Goal: Task Accomplishment & Management: Manage account settings

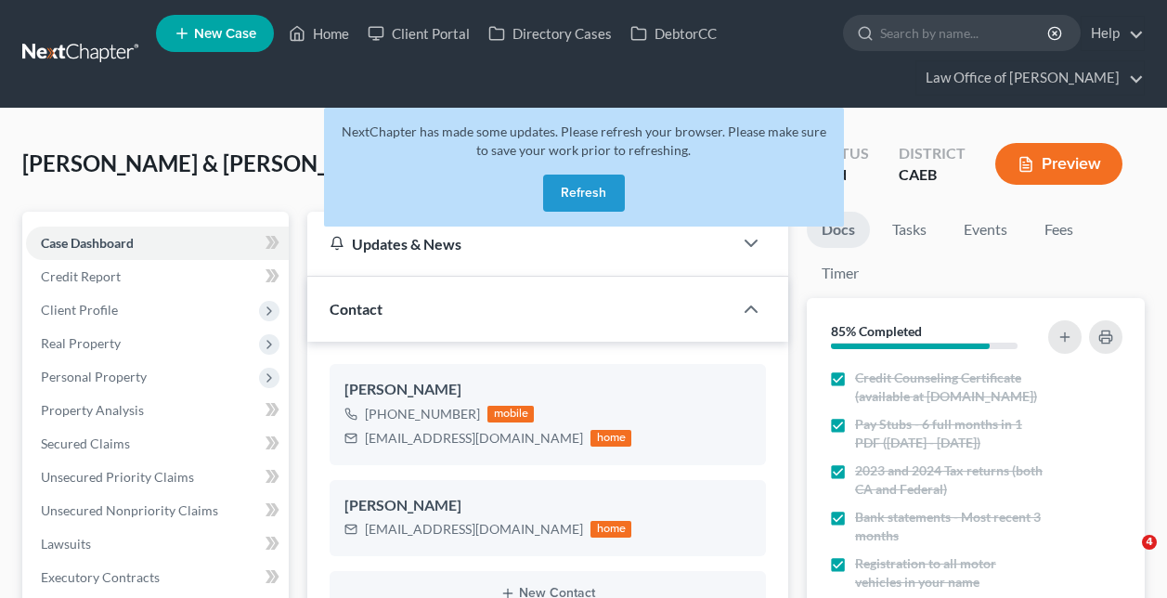
select select "6"
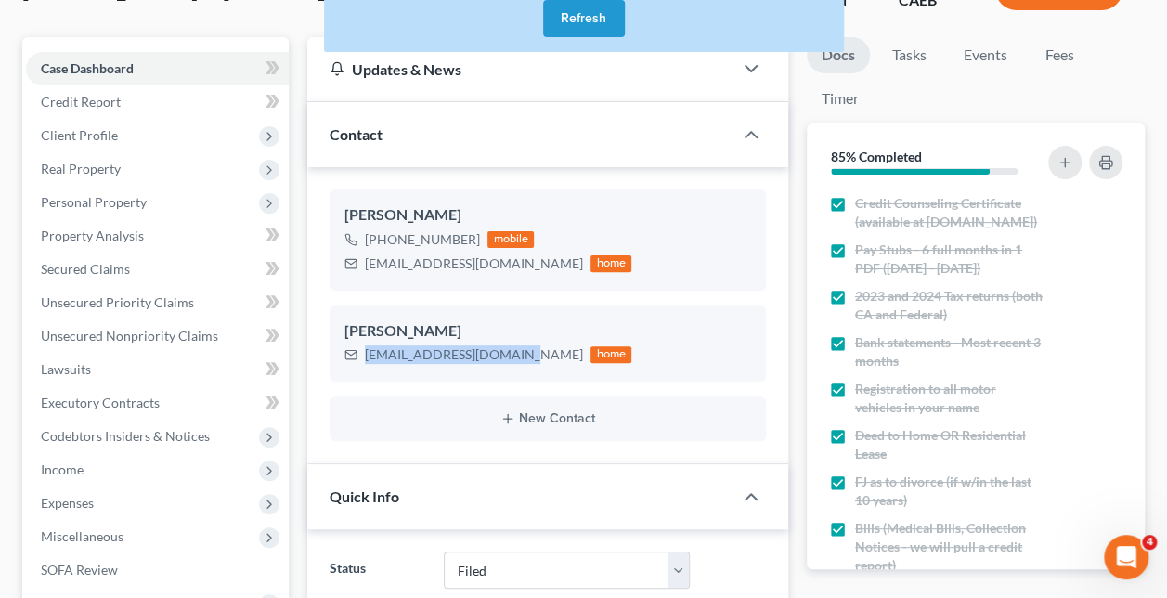
scroll to position [3415, 0]
click at [590, 15] on button "Refresh" at bounding box center [584, 18] width 82 height 37
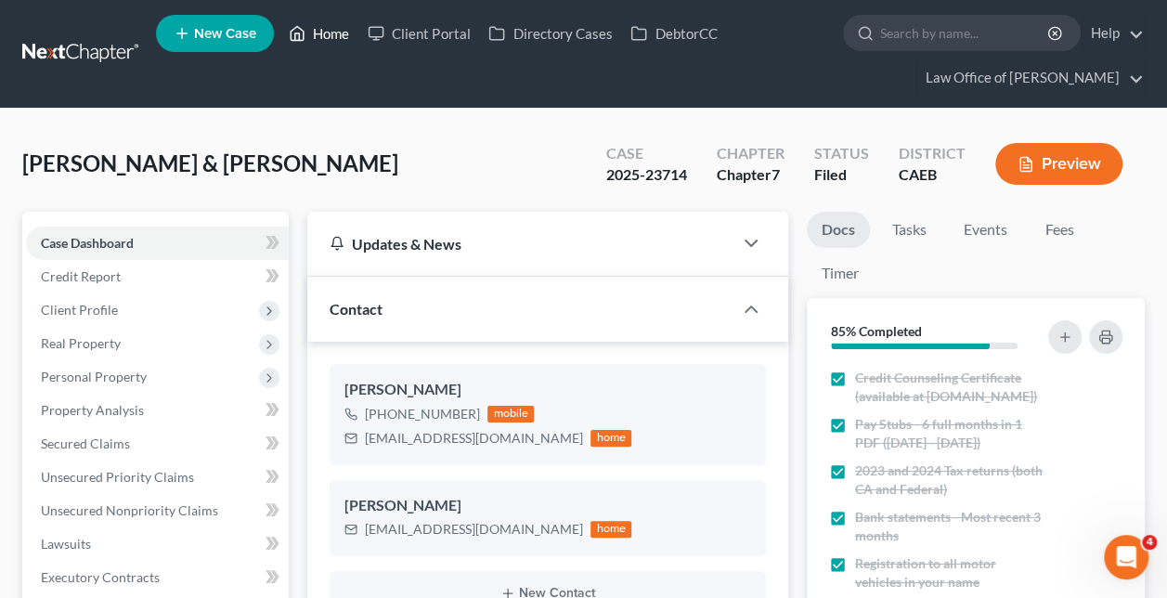
click at [309, 26] on link "Home" at bounding box center [318, 33] width 79 height 33
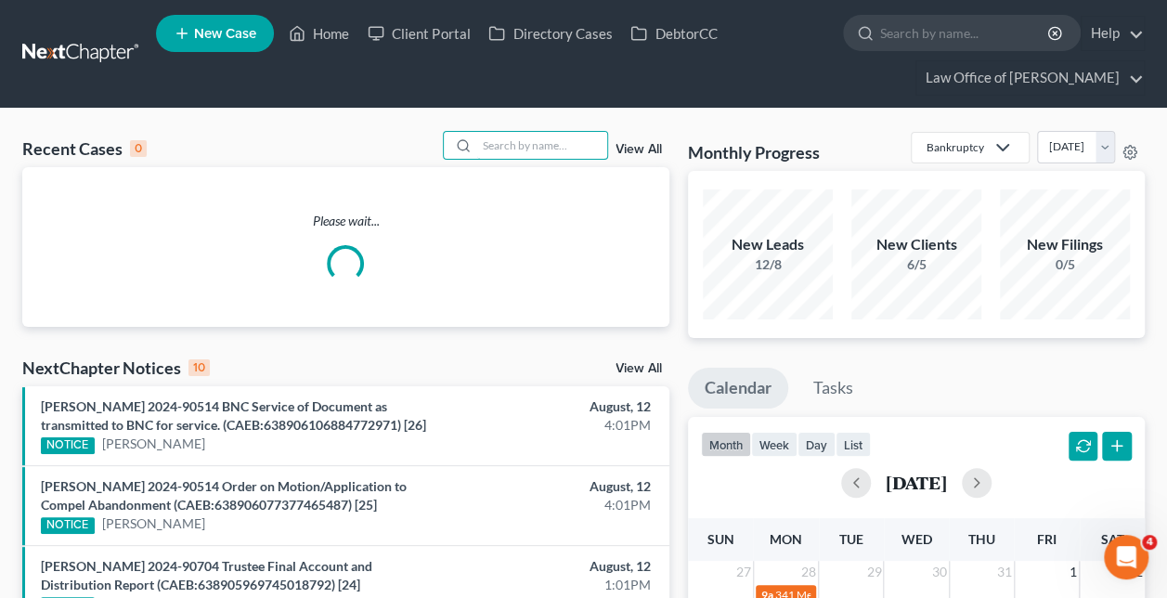
click at [589, 154] on input "search" at bounding box center [542, 145] width 130 height 27
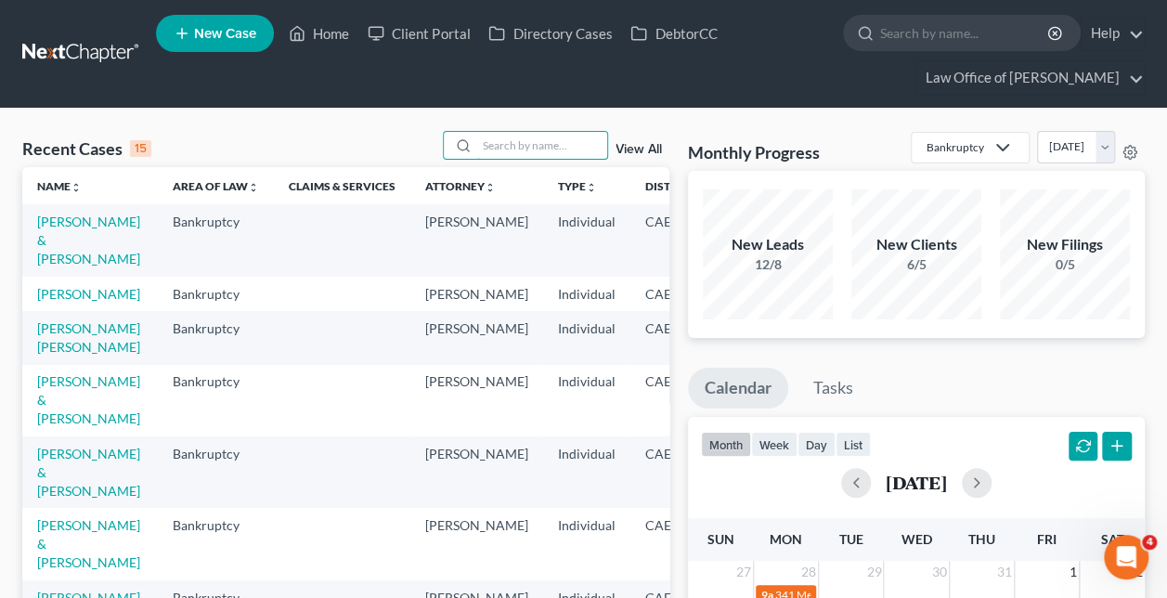
paste input "[PERSON_NAME] and [PERSON_NAME] -"
type input "[PERSON_NAME] and [PERSON_NAME]"
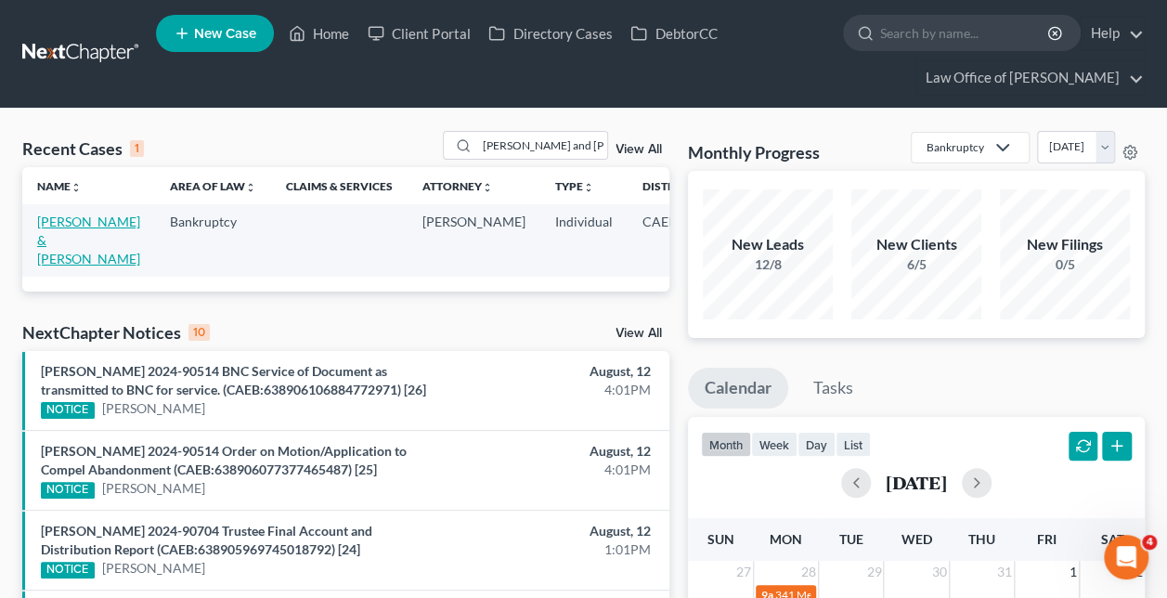
click at [44, 235] on link "[PERSON_NAME] & [PERSON_NAME]" at bounding box center [88, 240] width 103 height 53
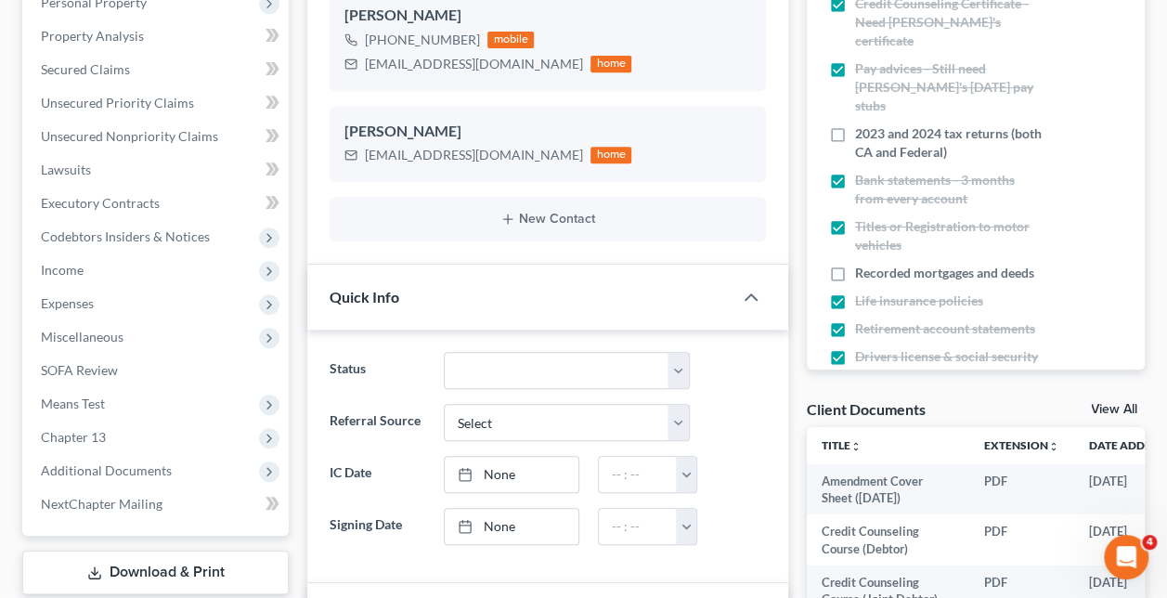
scroll to position [377, 0]
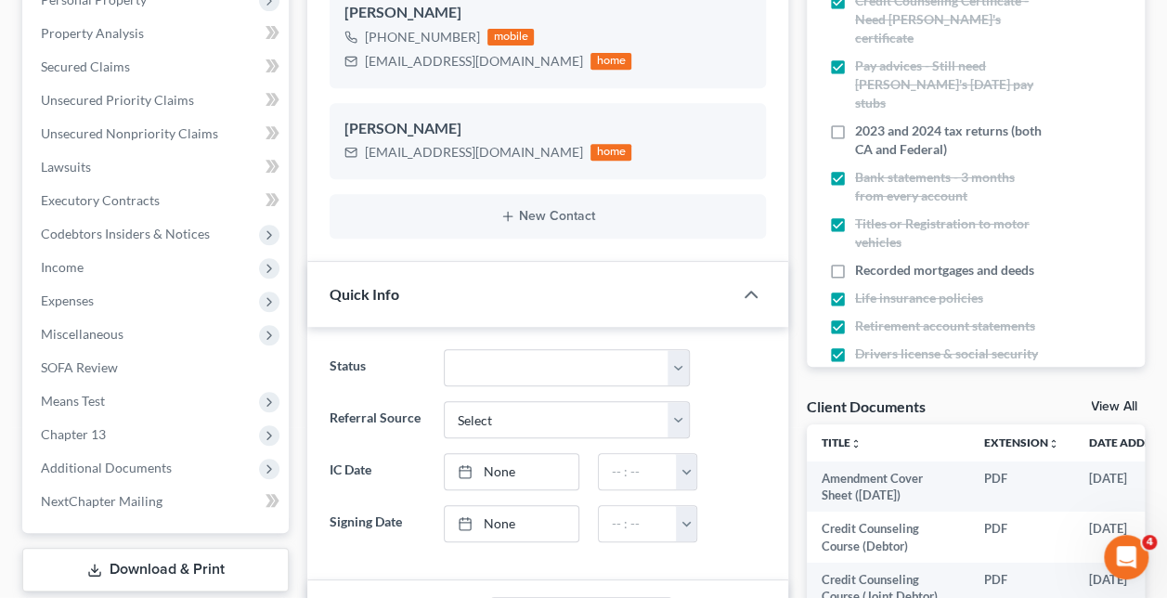
click at [145, 459] on span "Additional Documents" at bounding box center [106, 467] width 131 height 16
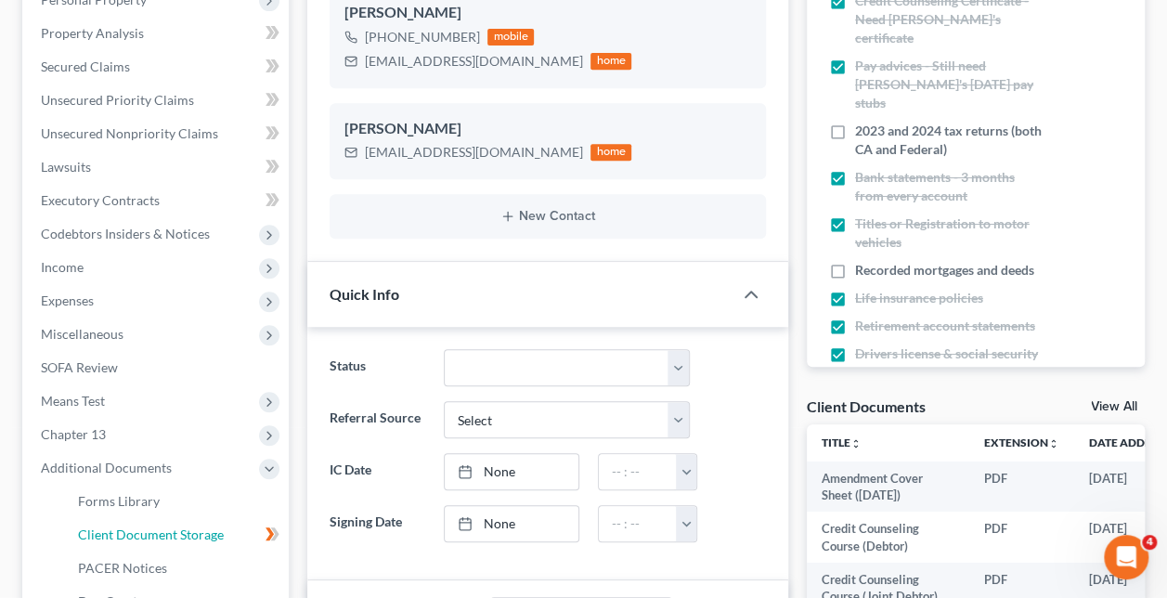
click at [215, 537] on span "Client Document Storage" at bounding box center [151, 534] width 146 height 16
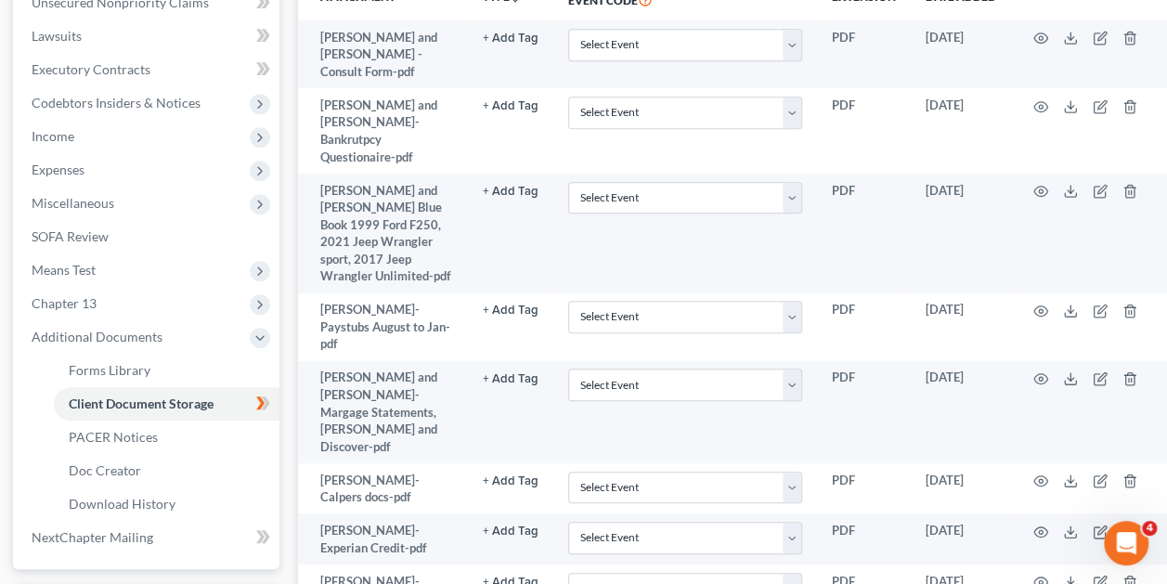
scroll to position [509, 11]
click at [1042, 370] on icon "button" at bounding box center [1040, 377] width 15 height 15
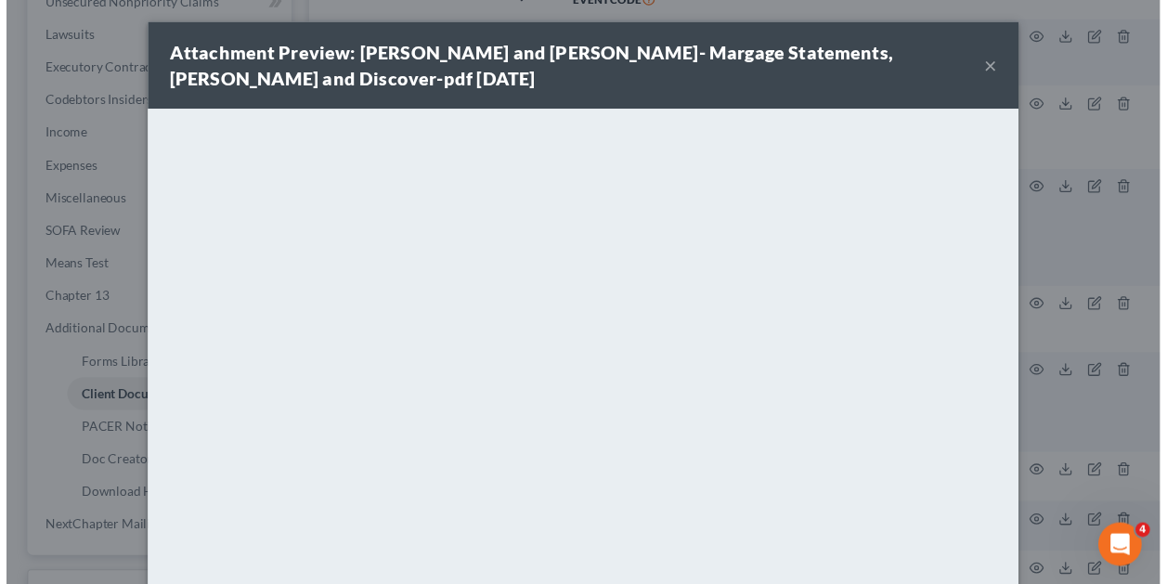
scroll to position [0, 0]
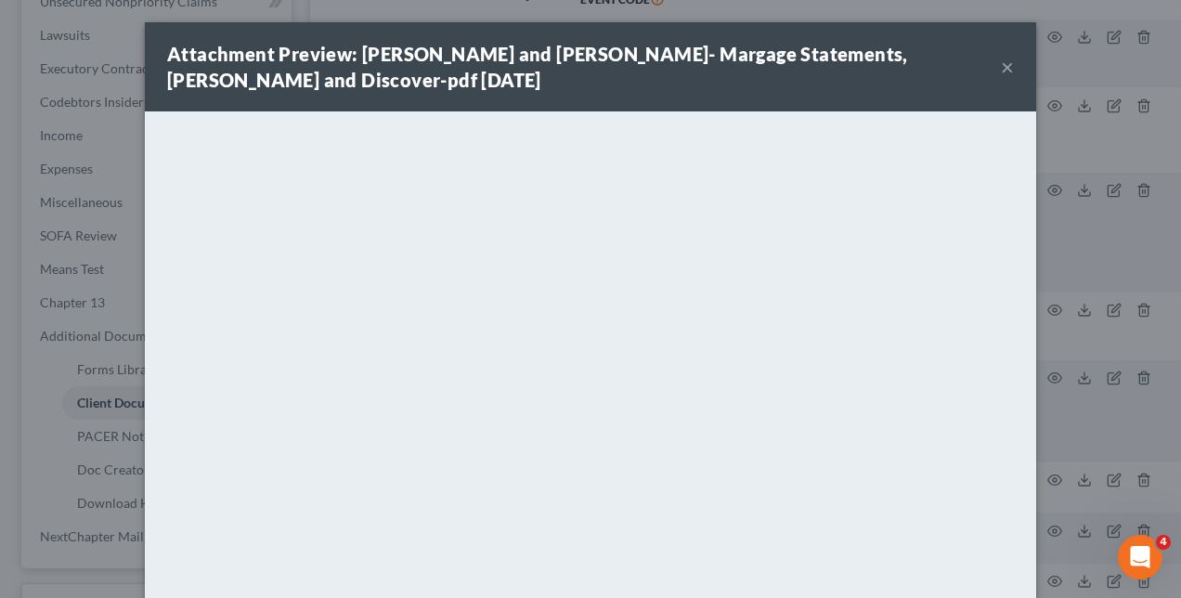
click at [1001, 68] on button "×" at bounding box center [1007, 67] width 13 height 22
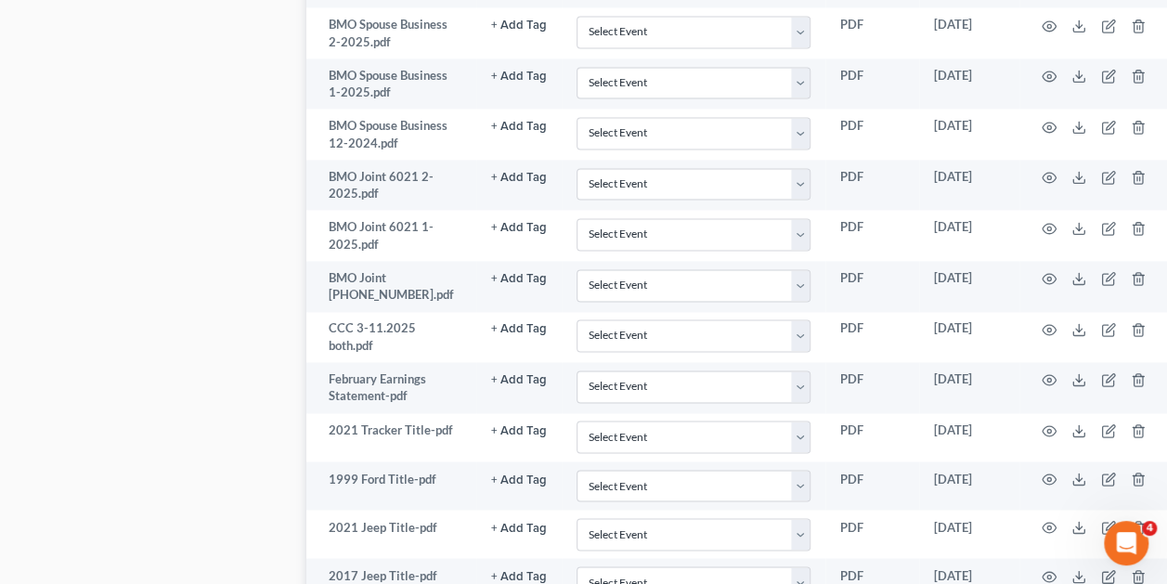
scroll to position [1358, 1]
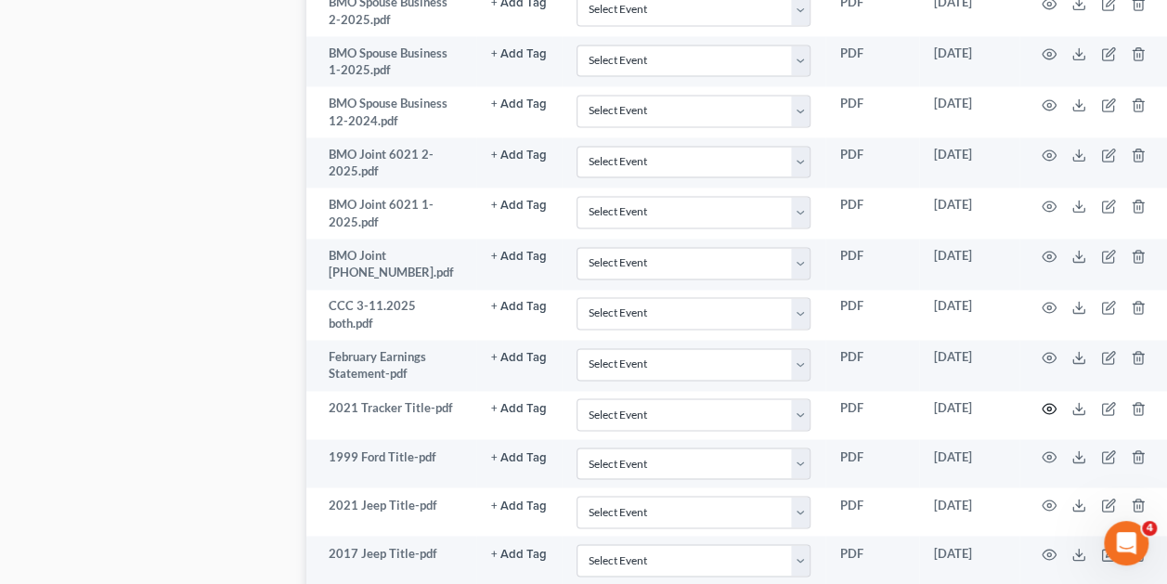
click at [1042, 401] on icon "button" at bounding box center [1049, 408] width 15 height 15
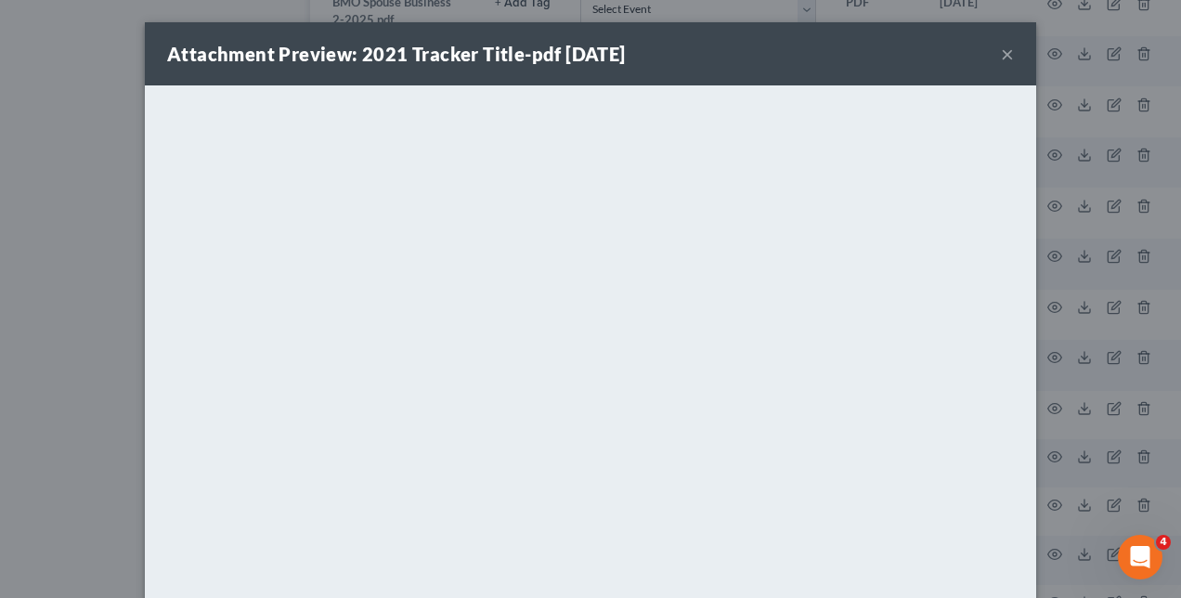
click at [1118, 353] on div "Attachment Preview: 2021 Tracker Title-pdf [DATE] × <object ng-attr-data='[URL]…" at bounding box center [590, 299] width 1181 height 598
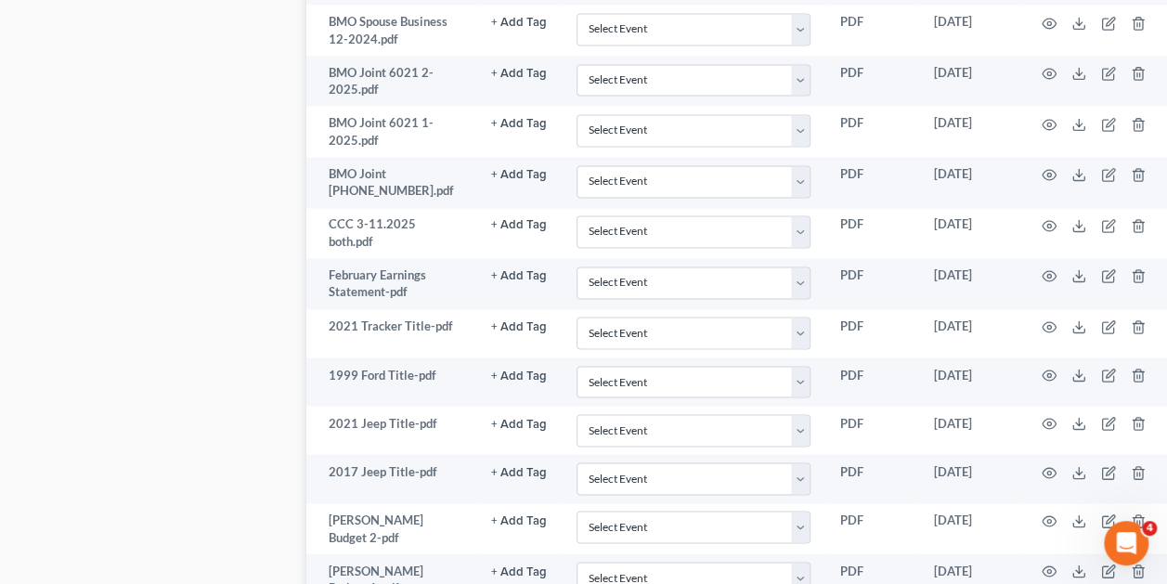
scroll to position [1473, 1]
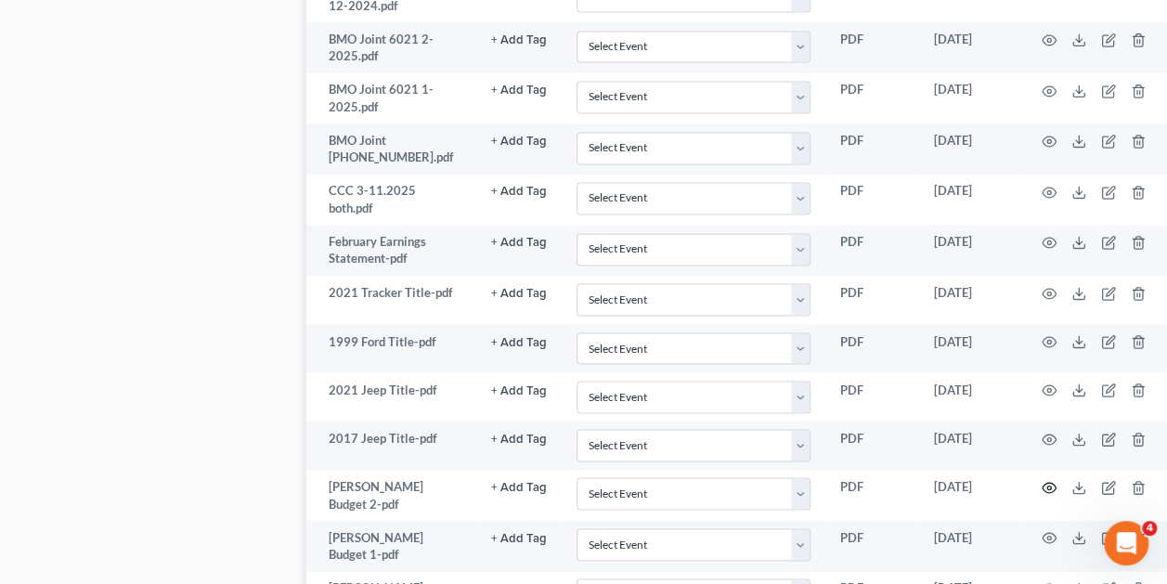
click at [1049, 480] on icon "button" at bounding box center [1049, 487] width 15 height 15
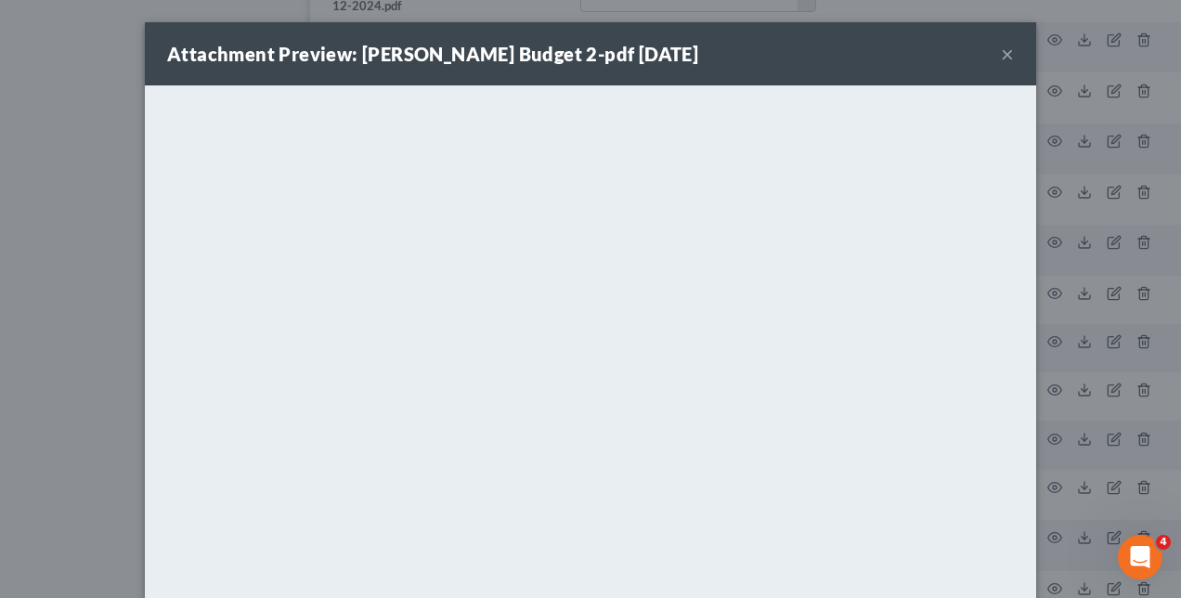
click at [1082, 344] on div "Attachment Preview: [PERSON_NAME] Budget 2-pdf [DATE] × <object ng-attr-data='[…" at bounding box center [590, 299] width 1181 height 598
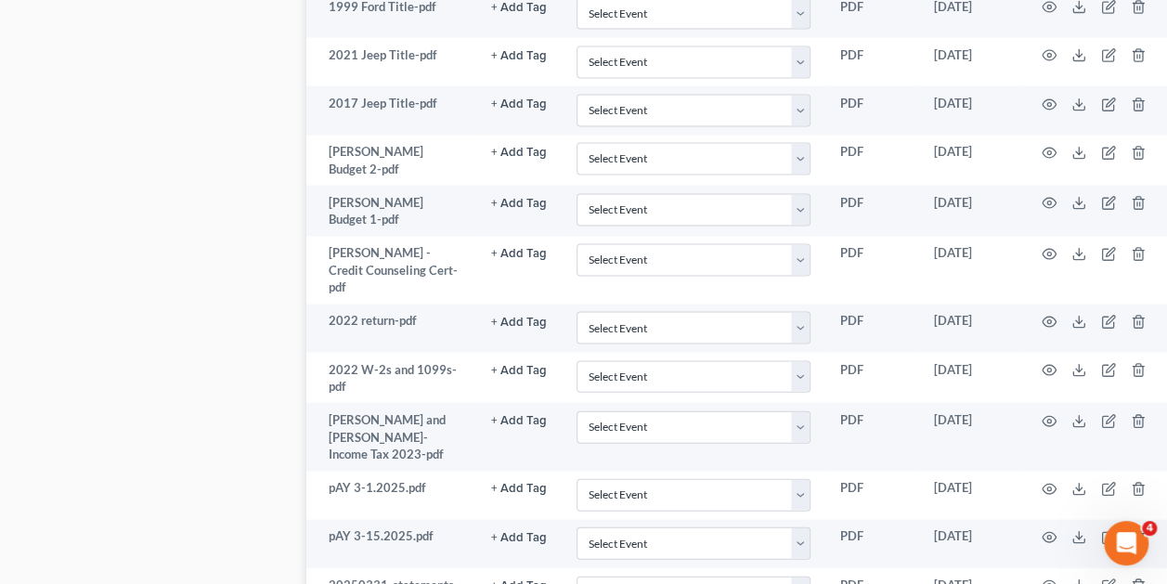
scroll to position [1837, 1]
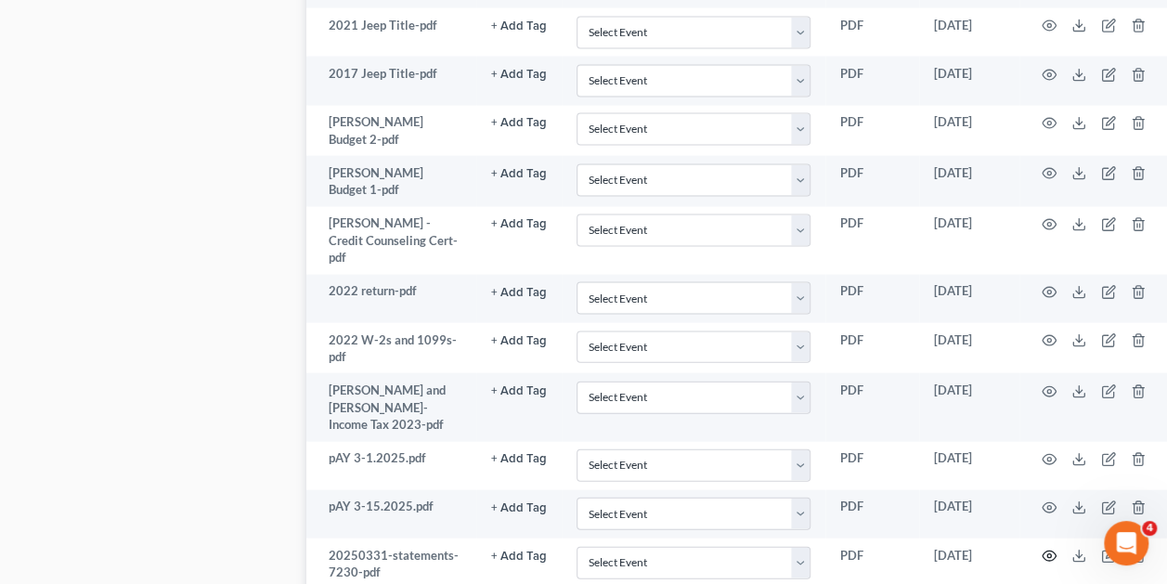
click at [1055, 549] on icon "button" at bounding box center [1049, 556] width 15 height 15
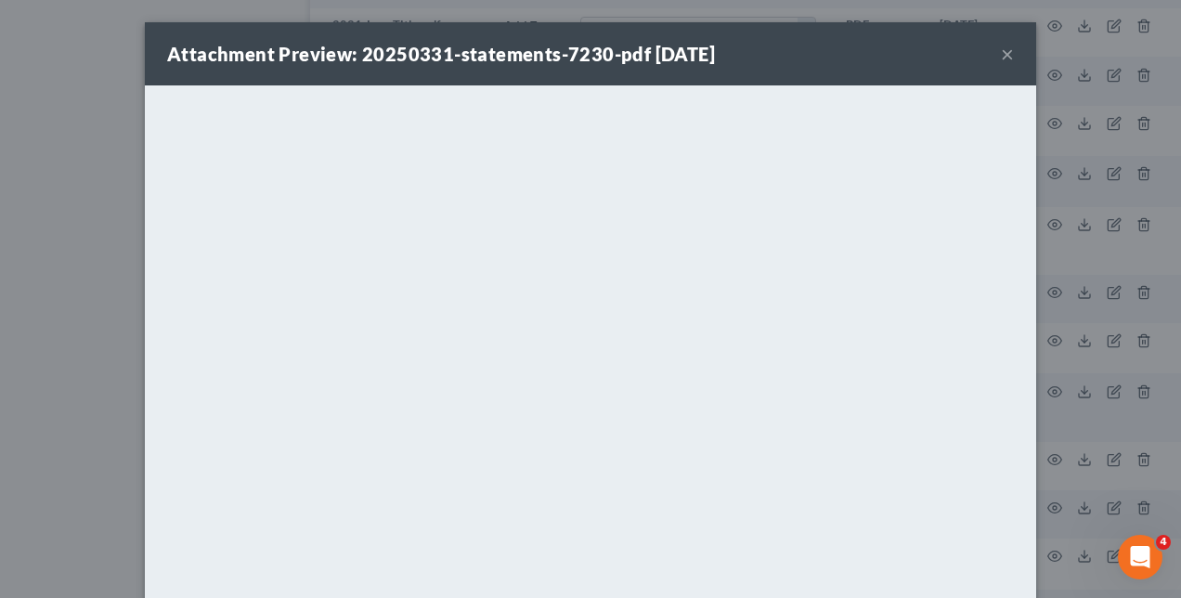
click at [1140, 419] on div "Attachment Preview: 20250331-statements-7230-pdf [DATE] × <object ng-attr-data=…" at bounding box center [590, 299] width 1181 height 598
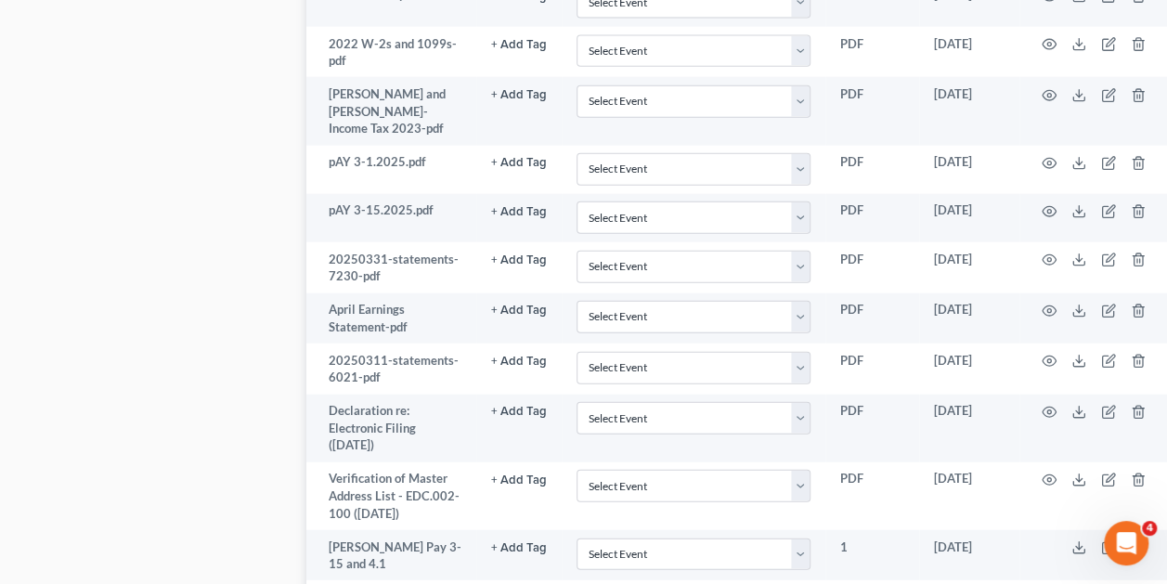
scroll to position [2141, 1]
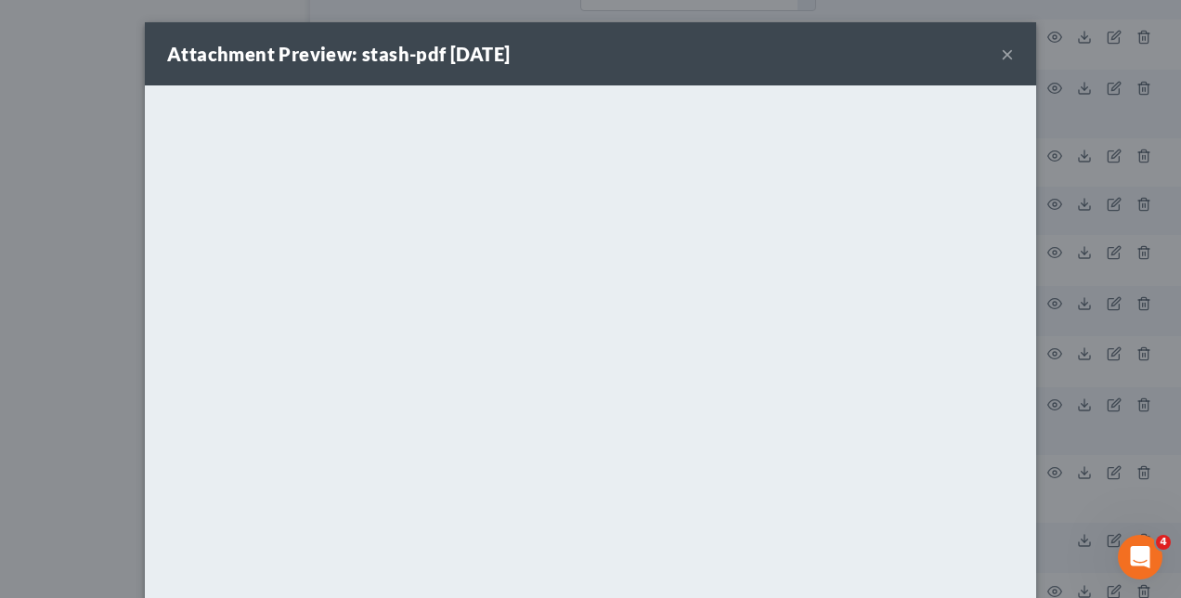
click at [1086, 299] on div "Attachment Preview: stash-pdf [DATE] × <object ng-attr-data='[URL][DOMAIN_NAME]…" at bounding box center [590, 299] width 1181 height 598
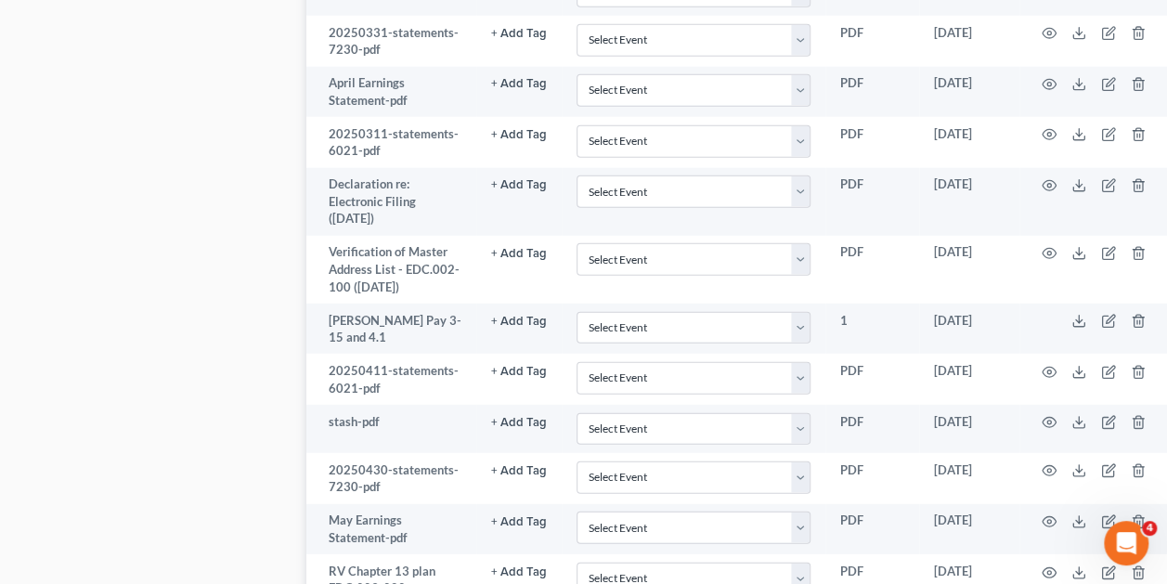
scroll to position [2389, 1]
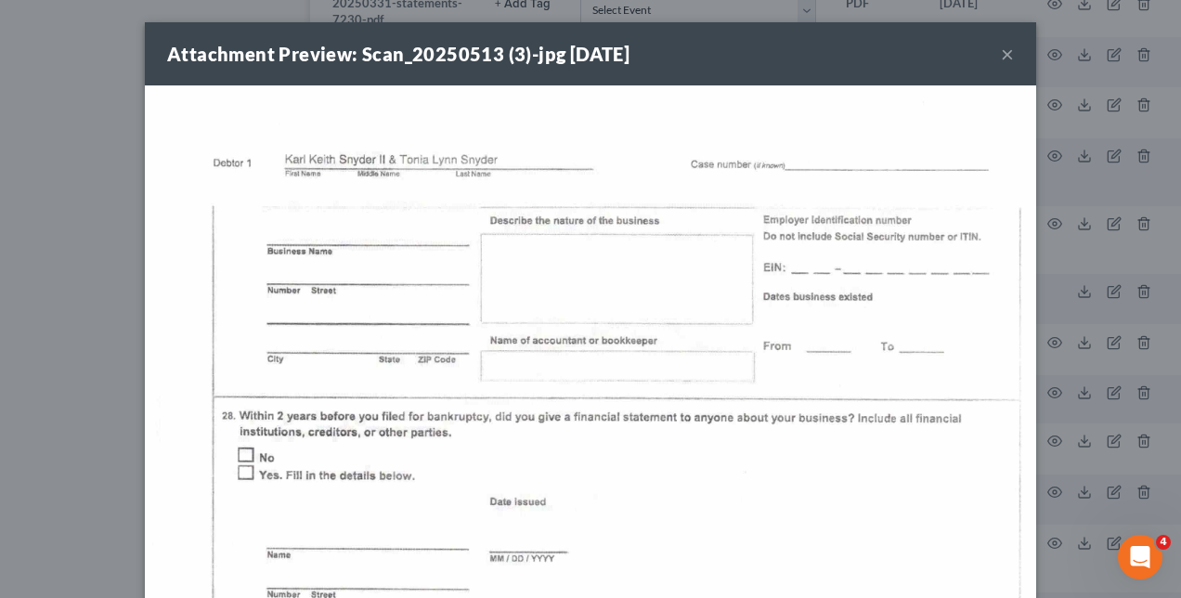
click at [1047, 297] on div "Attachment Preview: Scan_20250513 (3)-jpg [DATE] × Download" at bounding box center [590, 299] width 1181 height 598
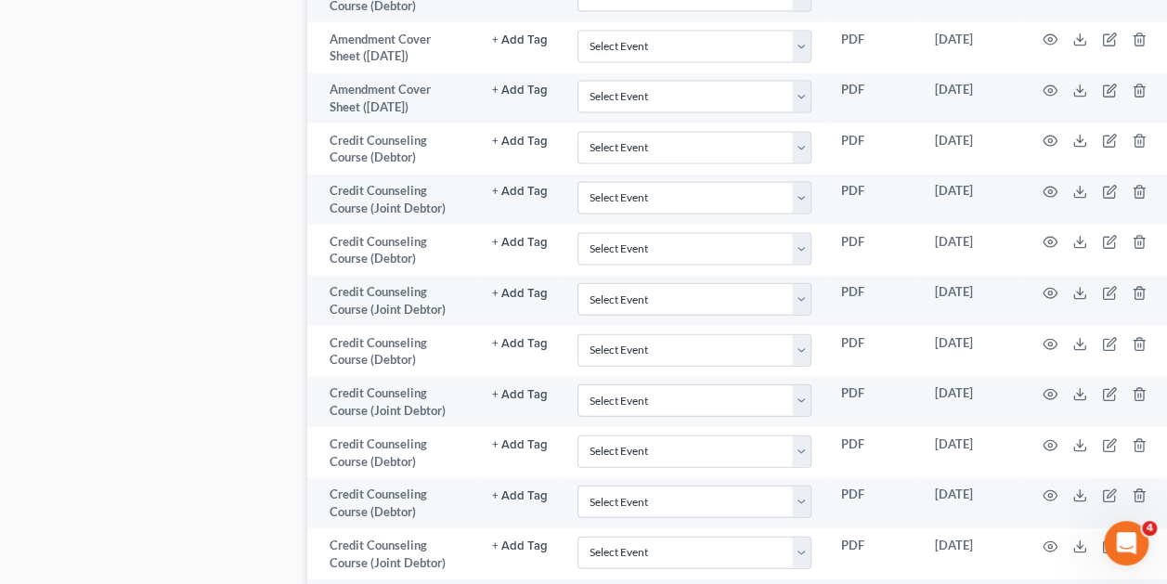
scroll to position [5550, 0]
